Goal: Task Accomplishment & Management: Complete application form

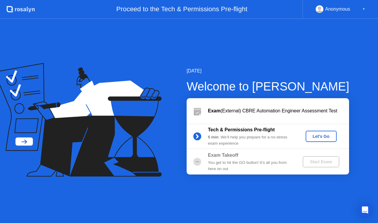
click at [313, 132] on button "Let's Go" at bounding box center [321, 136] width 31 height 11
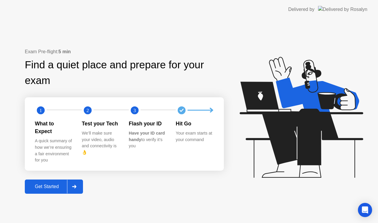
click at [52, 184] on div "Get Started" at bounding box center [47, 186] width 40 height 5
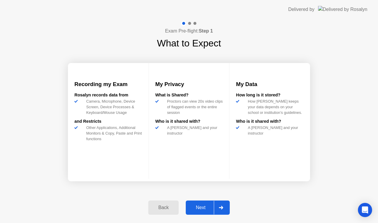
click at [205, 207] on div "Next" at bounding box center [200, 207] width 26 height 5
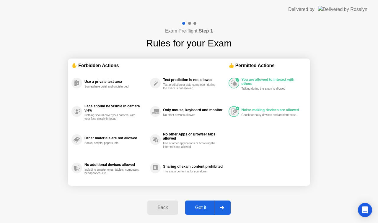
click at [204, 207] on div "Got it" at bounding box center [201, 207] width 28 height 5
select select "**********"
select select "*******"
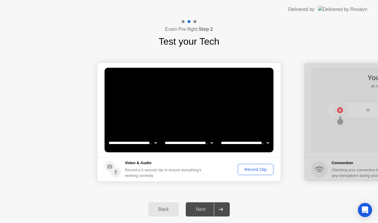
click at [255, 169] on div "Record Clip" at bounding box center [256, 169] width 32 height 5
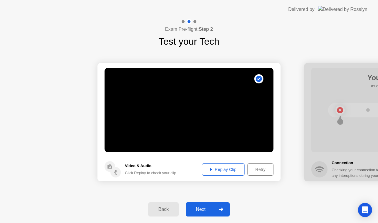
click at [194, 210] on div "Next" at bounding box center [200, 208] width 26 height 5
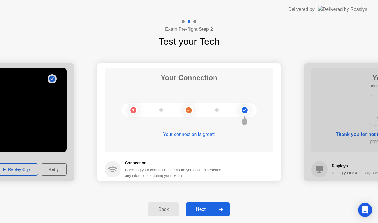
click at [201, 210] on div "Next" at bounding box center [200, 208] width 26 height 5
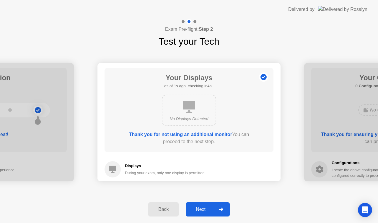
click at [204, 206] on div "Next" at bounding box center [200, 208] width 26 height 5
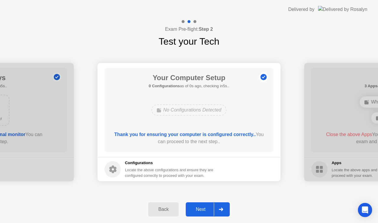
click at [204, 206] on div "Next" at bounding box center [200, 208] width 26 height 5
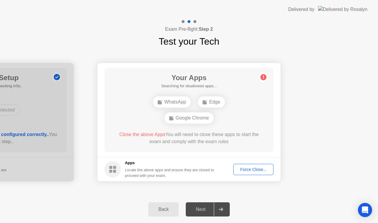
click at [204, 206] on div "Next" at bounding box center [200, 208] width 26 height 5
click at [245, 169] on div "Force Close..." at bounding box center [253, 169] width 36 height 5
click at [246, 169] on div "Force Close..." at bounding box center [253, 169] width 36 height 5
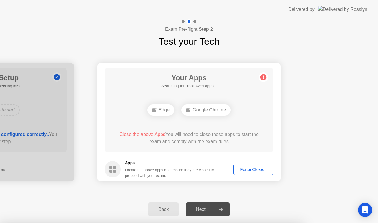
click at [198, 211] on div "Next" at bounding box center [200, 208] width 26 height 5
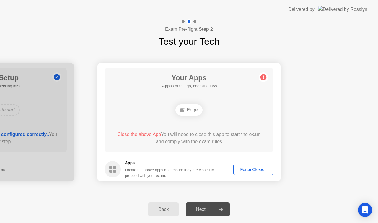
click at [244, 171] on div "Force Close..." at bounding box center [253, 169] width 36 height 5
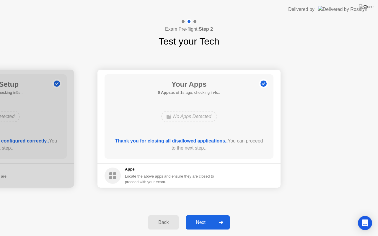
click at [200, 222] on div "Next" at bounding box center [200, 222] width 26 height 5
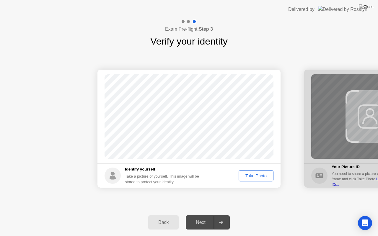
click at [200, 222] on div "Next" at bounding box center [200, 222] width 26 height 5
click at [256, 177] on div "Take Photo" at bounding box center [256, 176] width 31 height 5
click at [203, 221] on div "Next" at bounding box center [200, 222] width 26 height 5
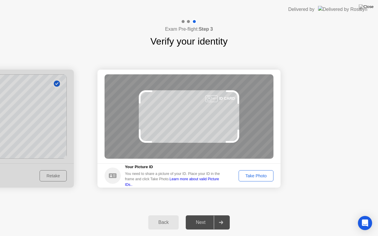
click at [203, 221] on div "Next" at bounding box center [200, 222] width 26 height 5
click at [256, 175] on div "Take Photo" at bounding box center [256, 176] width 31 height 5
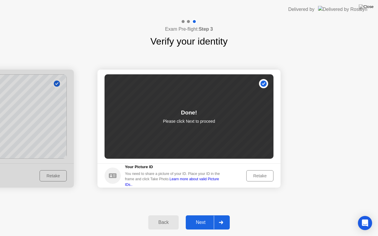
click at [199, 222] on div "Next" at bounding box center [200, 222] width 26 height 5
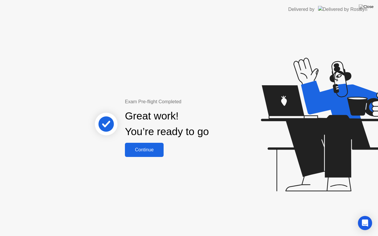
click at [143, 152] on div "Continue" at bounding box center [144, 149] width 35 height 5
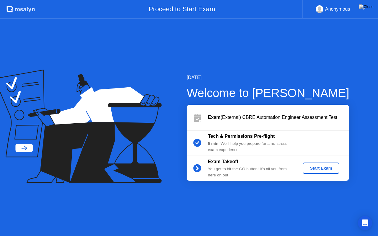
click at [312, 167] on div "Start Exam" at bounding box center [321, 168] width 32 height 5
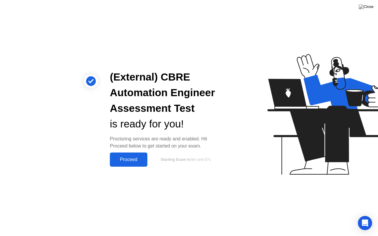
click at [130, 162] on div "Proceed" at bounding box center [129, 159] width 34 height 5
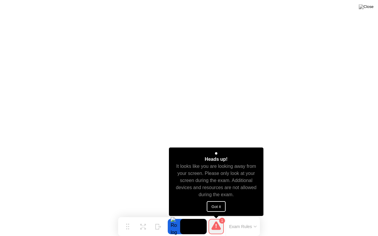
click at [221, 205] on button "Got it" at bounding box center [216, 206] width 19 height 11
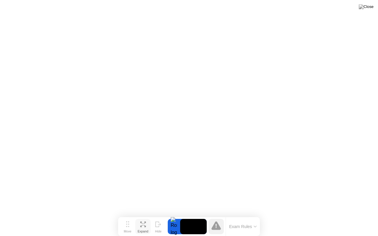
click at [145, 222] on icon at bounding box center [144, 226] width 2 height 2
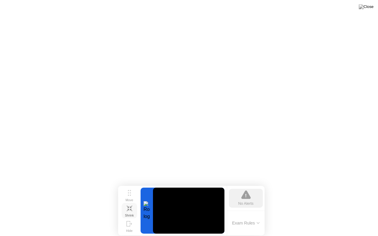
click at [255, 222] on button "Exam Rules" at bounding box center [245, 223] width 31 height 5
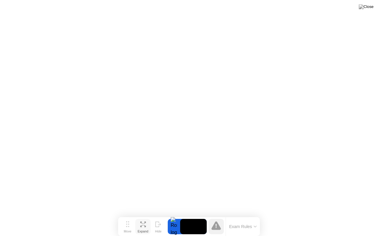
click at [146, 222] on div "Expand" at bounding box center [143, 232] width 11 height 4
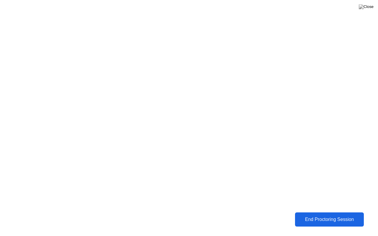
click at [309, 220] on div "End Proctoring Session" at bounding box center [330, 219] width 66 height 5
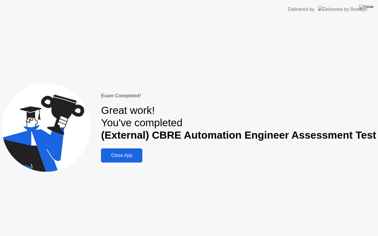
click at [129, 155] on div "Close App" at bounding box center [122, 155] width 38 height 5
